Goal: Transaction & Acquisition: Purchase product/service

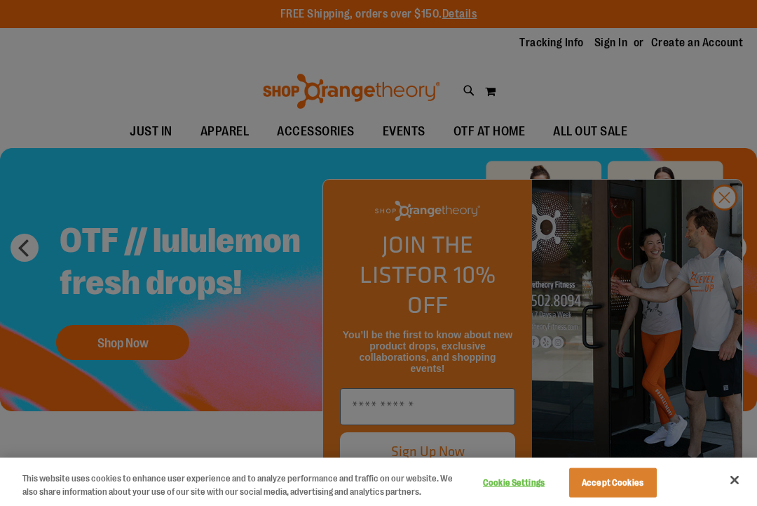
click at [605, 489] on button "Accept Cookies" at bounding box center [613, 482] width 88 height 29
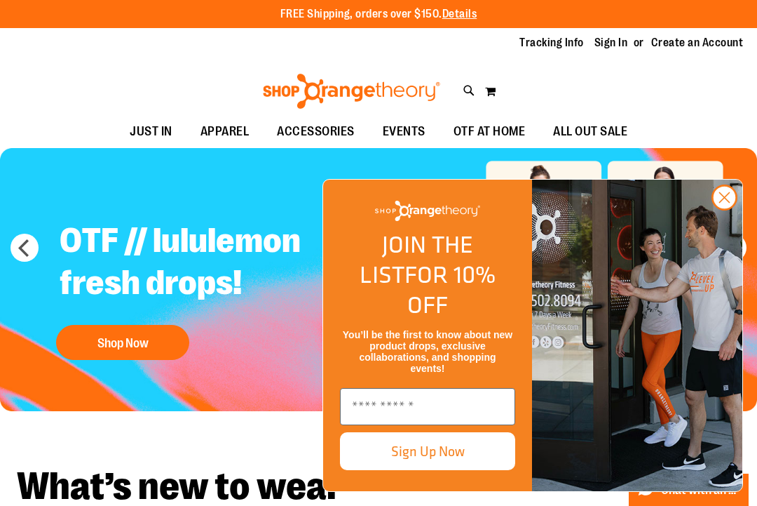
click at [726, 209] on circle "Close dialog" at bounding box center [724, 197] width 23 height 23
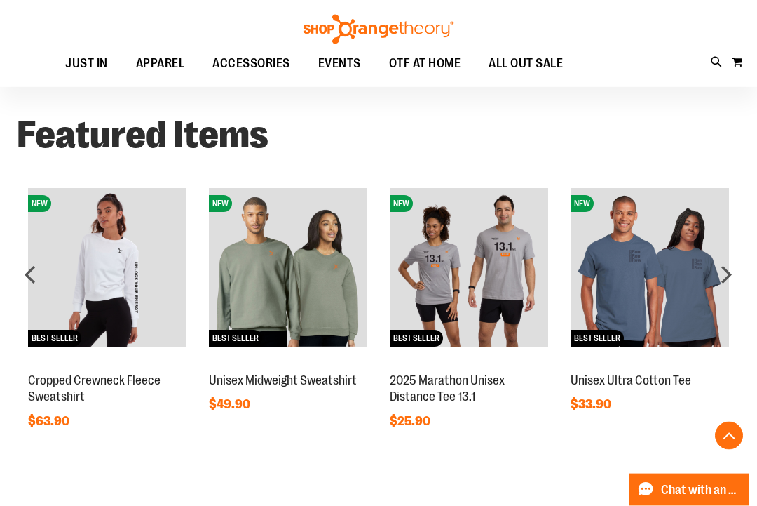
scroll to position [880, 0]
click at [83, 270] on img at bounding box center [107, 267] width 158 height 158
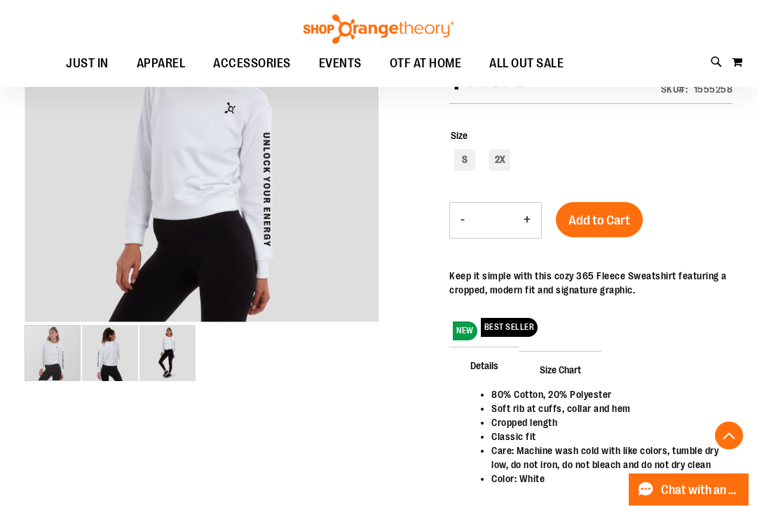
scroll to position [227, 0]
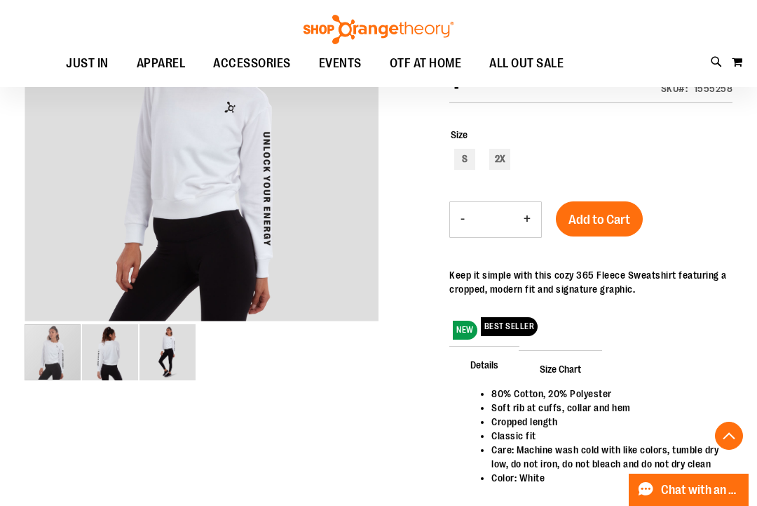
click at [25, 349] on div "carousel" at bounding box center [53, 352] width 56 height 56
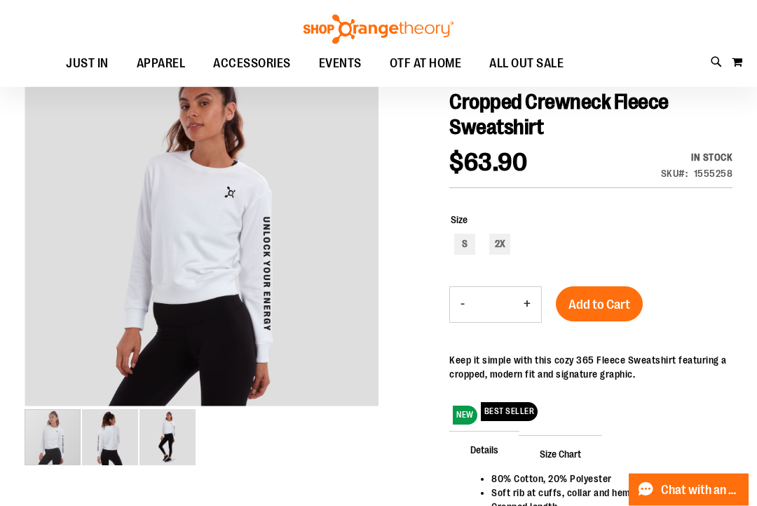
scroll to position [144, 0]
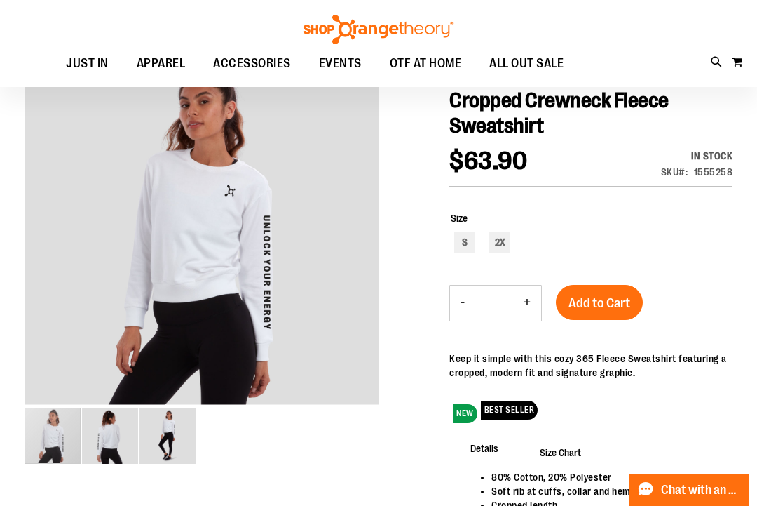
click at [55, 432] on div "carousel" at bounding box center [53, 435] width 56 height 56
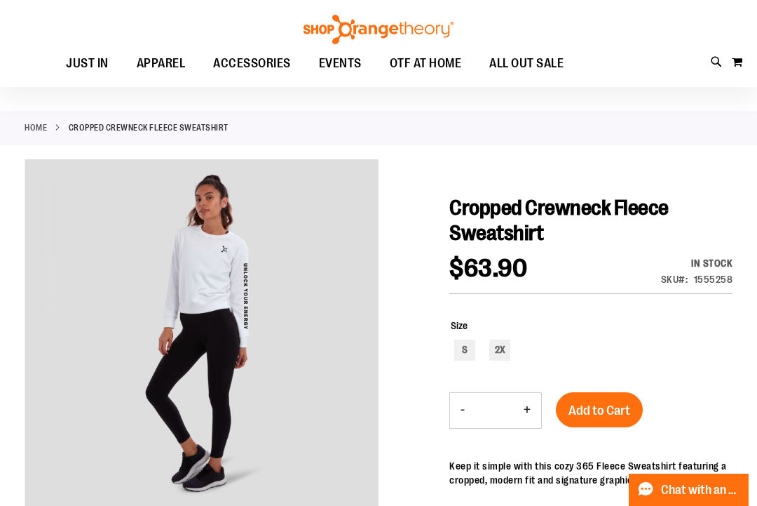
scroll to position [0, 0]
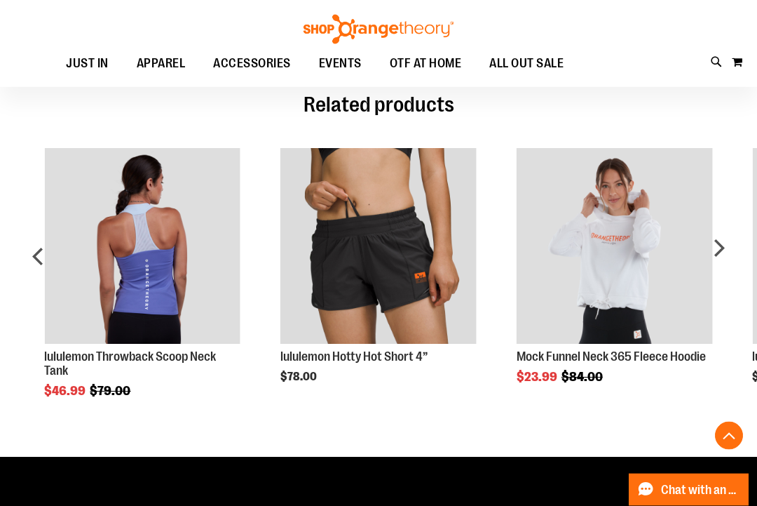
scroll to position [693, 0]
click at [567, 300] on img "Product Page Link" at bounding box center [615, 246] width 196 height 196
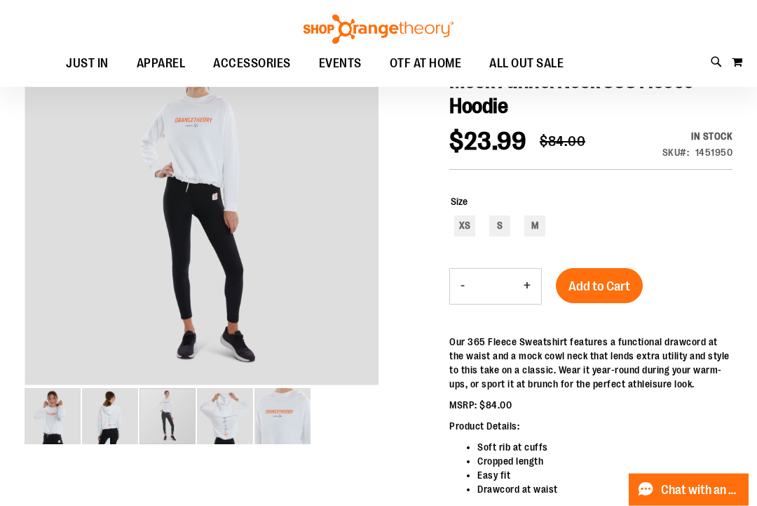
scroll to position [169, 0]
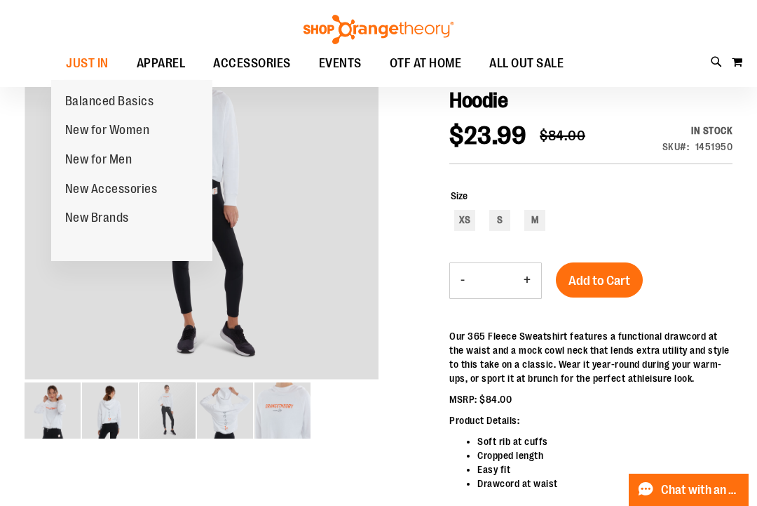
click at [70, 124] on span "New for Women" at bounding box center [107, 132] width 85 height 18
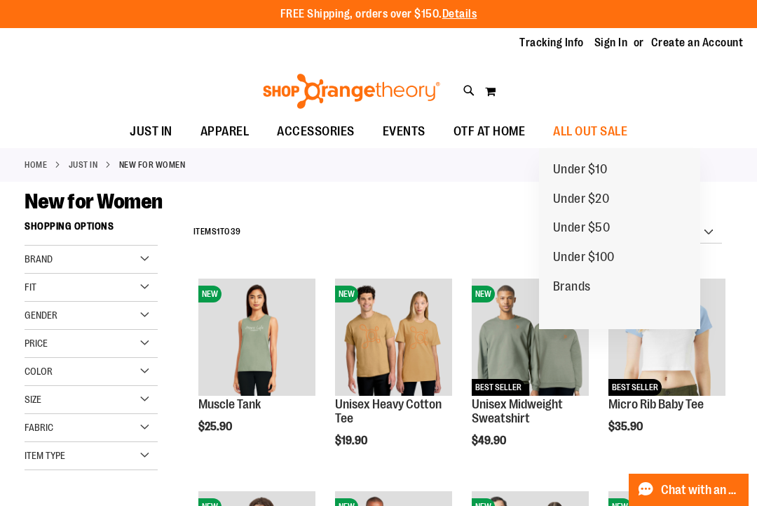
click at [558, 280] on span "Brands" at bounding box center [572, 288] width 38 height 18
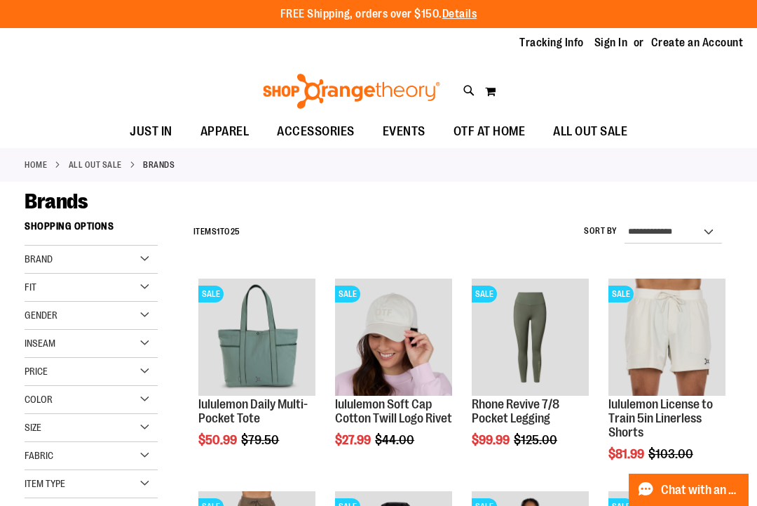
click at [142, 259] on div "Brand" at bounding box center [91, 259] width 133 height 28
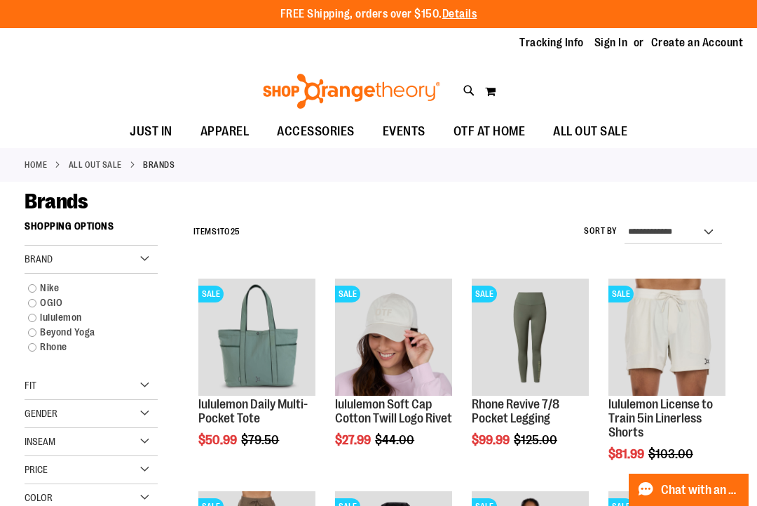
click at [36, 316] on link "lululemon" at bounding box center [85, 317] width 128 height 15
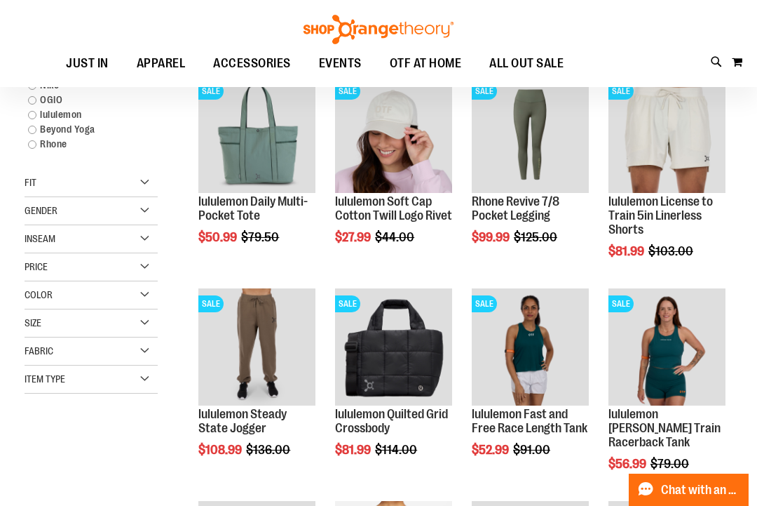
scroll to position [213, 0]
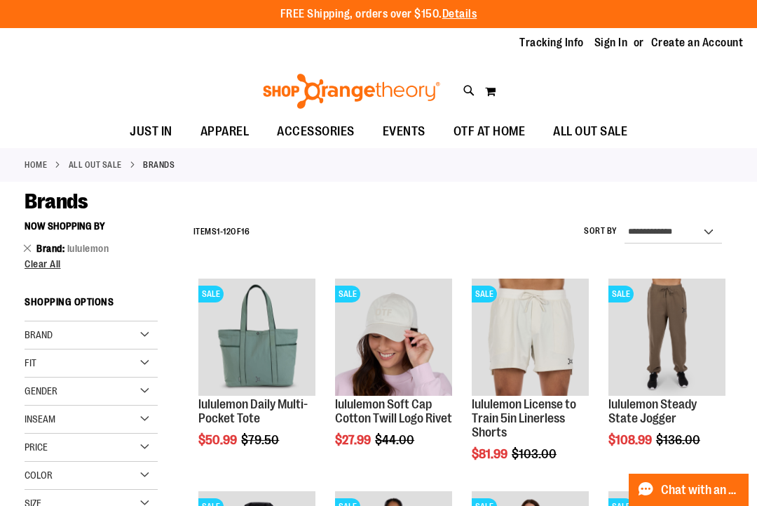
click at [46, 329] on span "Brand" at bounding box center [39, 334] width 28 height 11
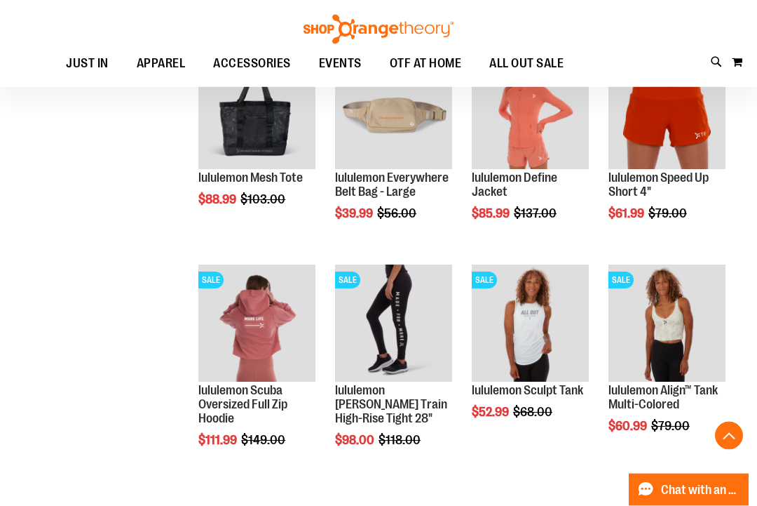
scroll to position [652, 0]
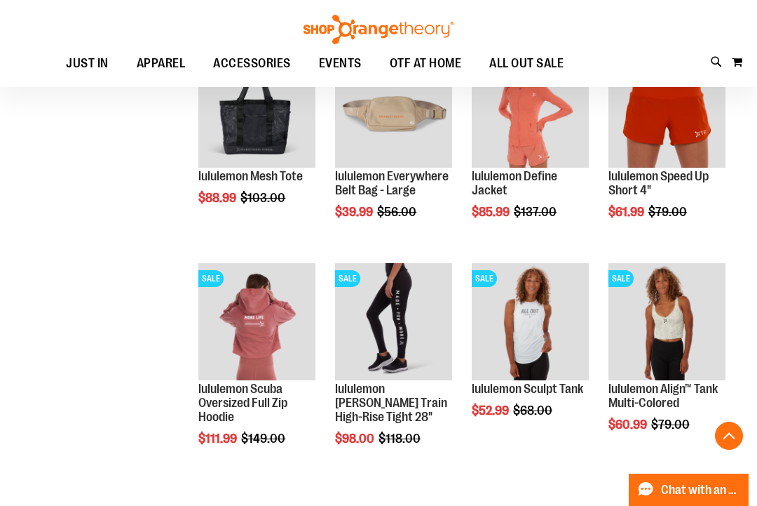
click at [502, 315] on img "product" at bounding box center [530, 321] width 117 height 117
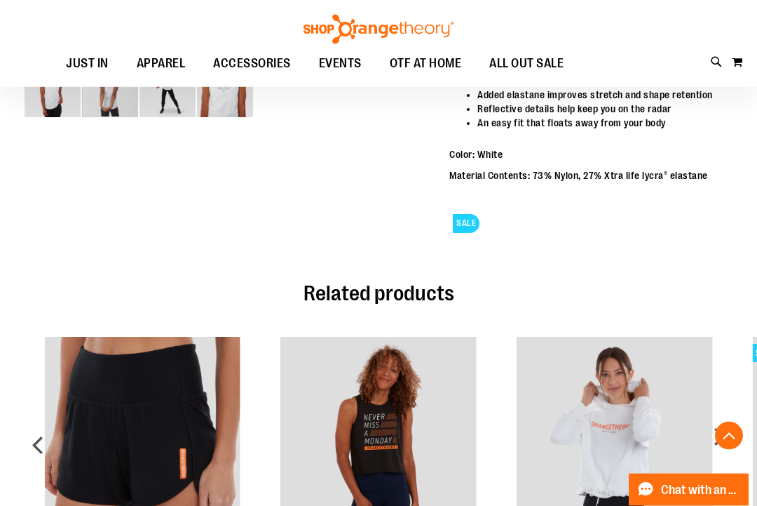
scroll to position [490, 0]
click at [410, 60] on span "OTF AT HOME" at bounding box center [426, 64] width 72 height 32
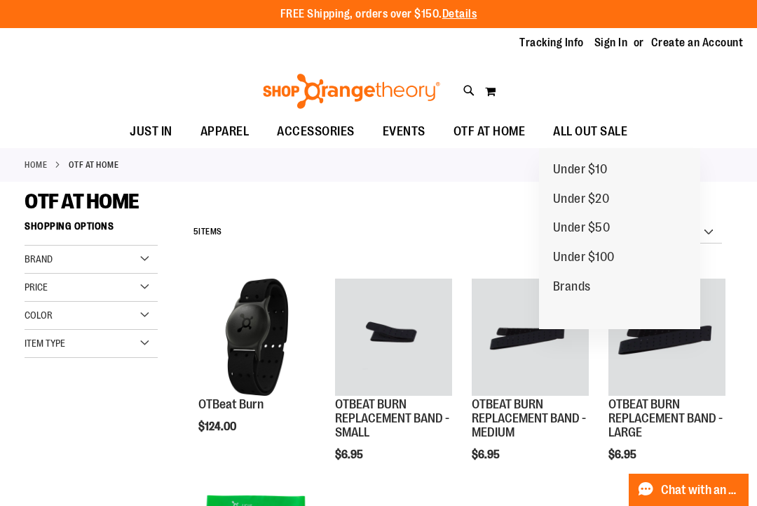
click at [559, 256] on span "Under $100" at bounding box center [584, 259] width 62 height 18
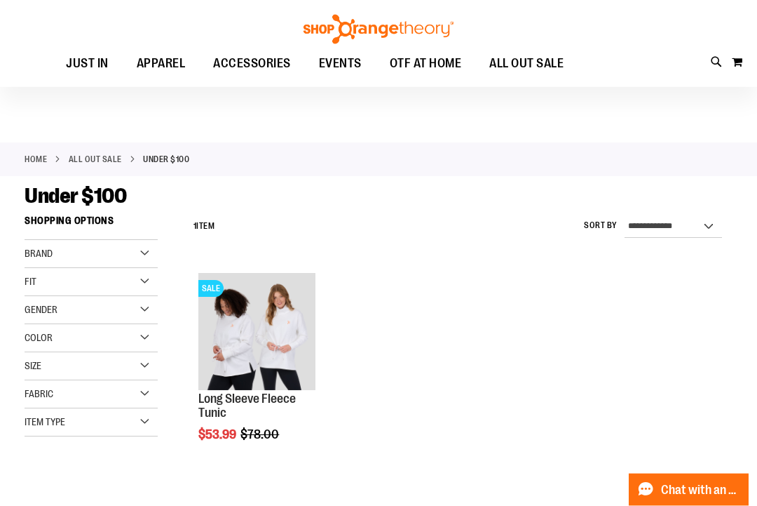
scroll to position [5, 0]
click at [36, 310] on span "Gender" at bounding box center [41, 309] width 33 height 11
click at [22, 339] on link "Women 1 item" at bounding box center [85, 338] width 128 height 15
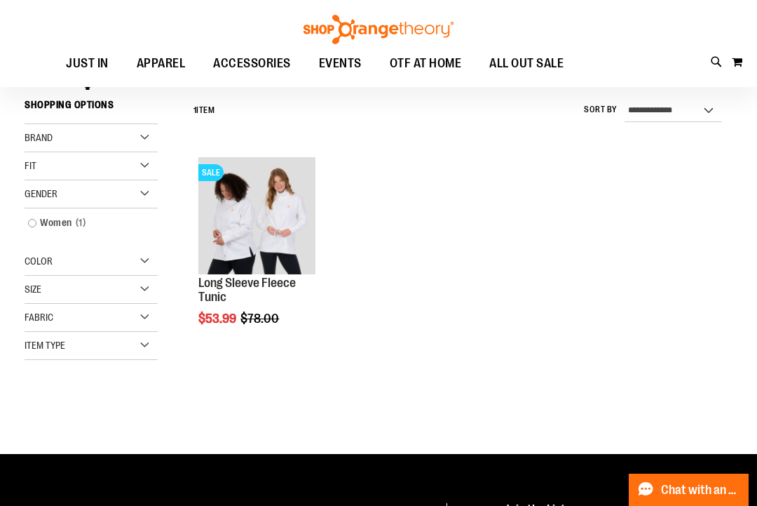
scroll to position [127, 0]
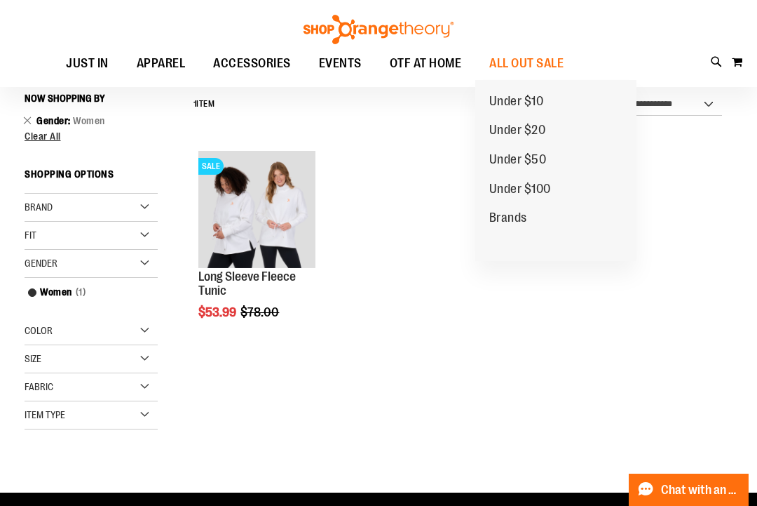
click at [506, 161] on span "Under $50" at bounding box center [518, 161] width 58 height 18
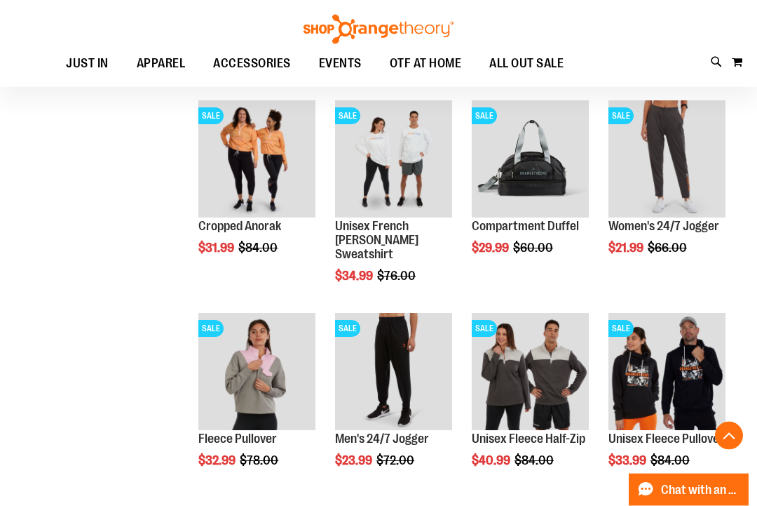
scroll to position [390, 0]
click at [370, 160] on img "product" at bounding box center [393, 158] width 117 height 117
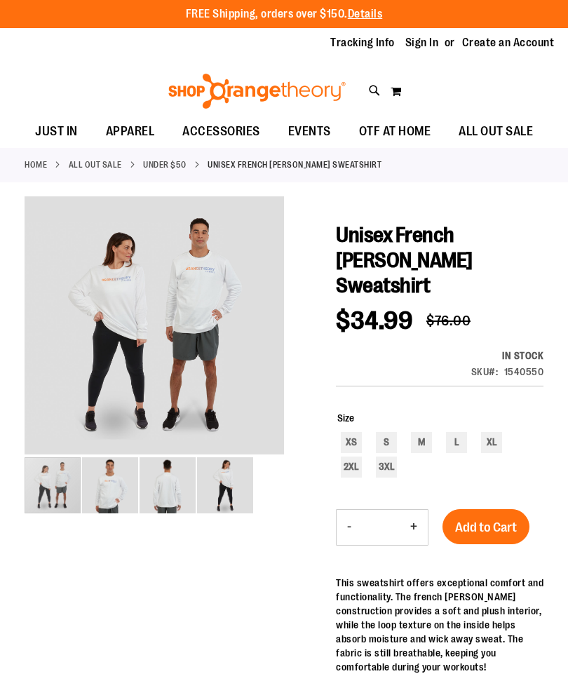
scroll to position [15, 0]
